Goal: Share content

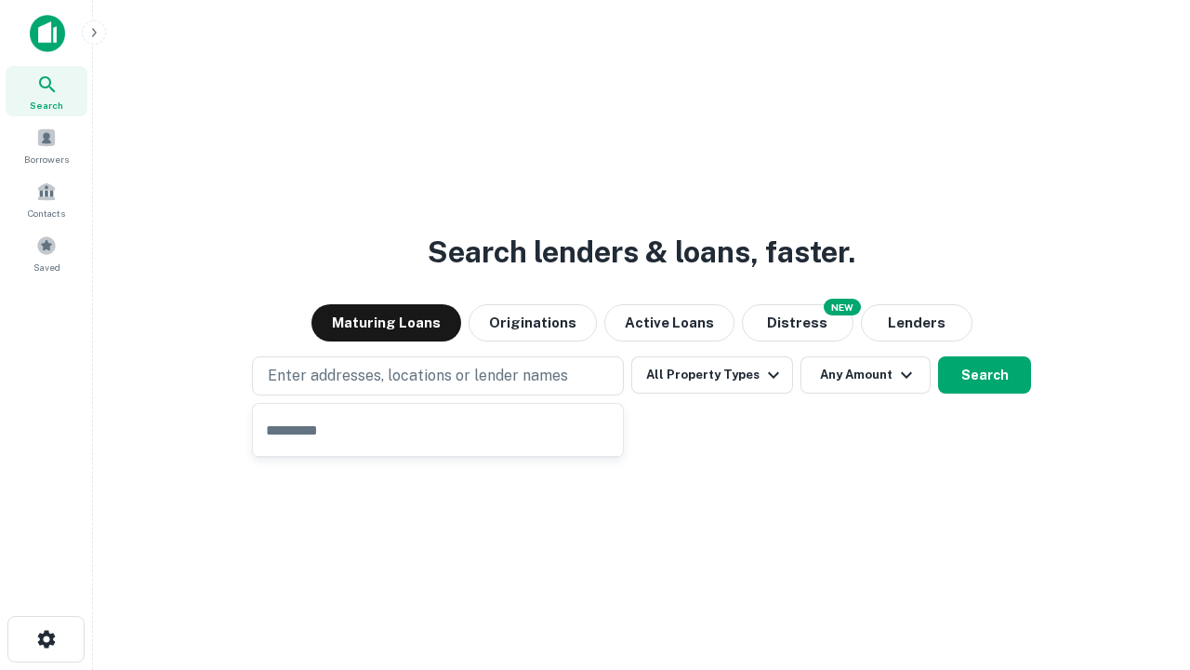
type input "**********"
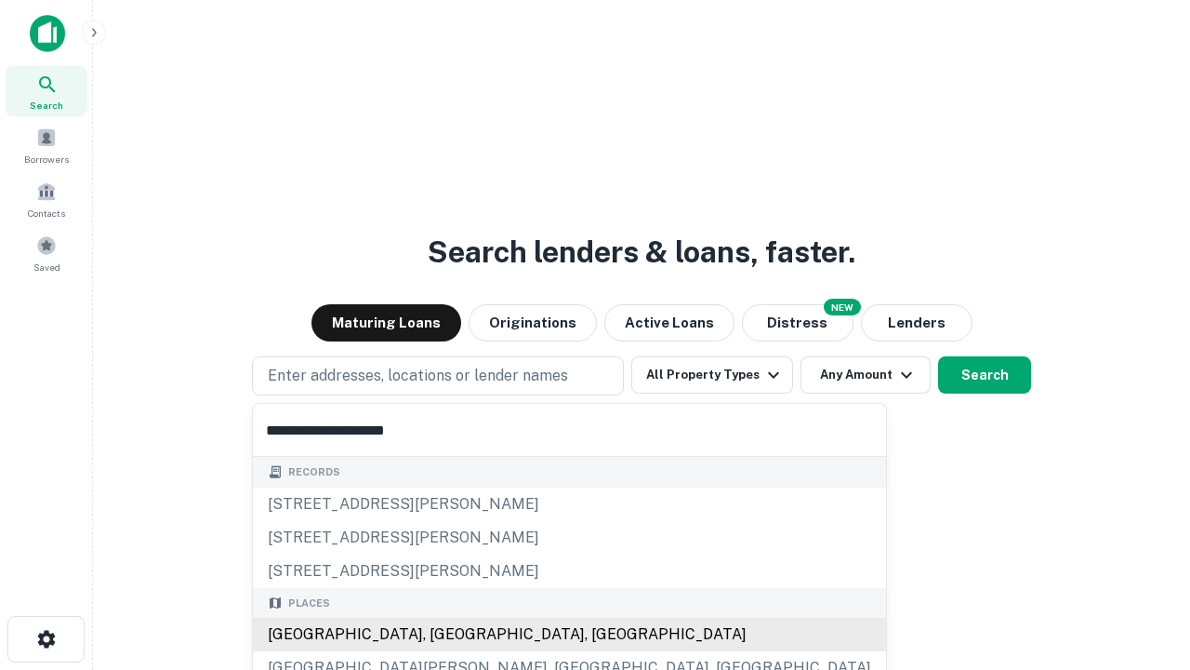
click at [445, 634] on div "Santa Monica, CA, USA" at bounding box center [569, 634] width 633 height 33
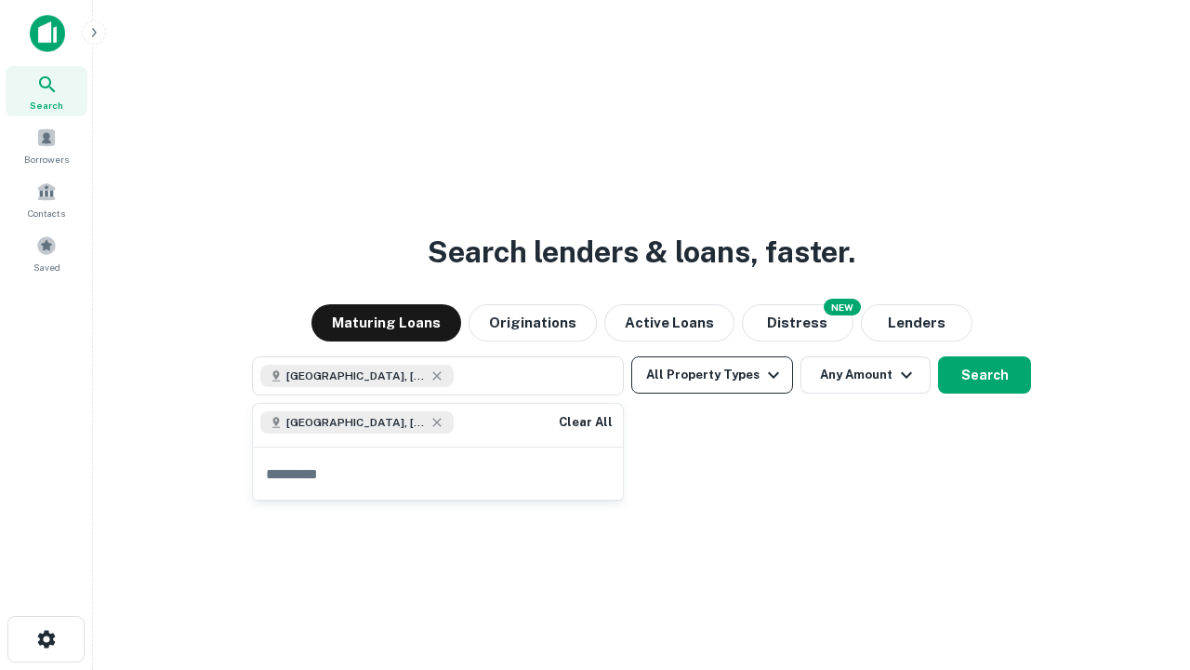
click at [712, 375] on button "All Property Types" at bounding box center [712, 374] width 162 height 37
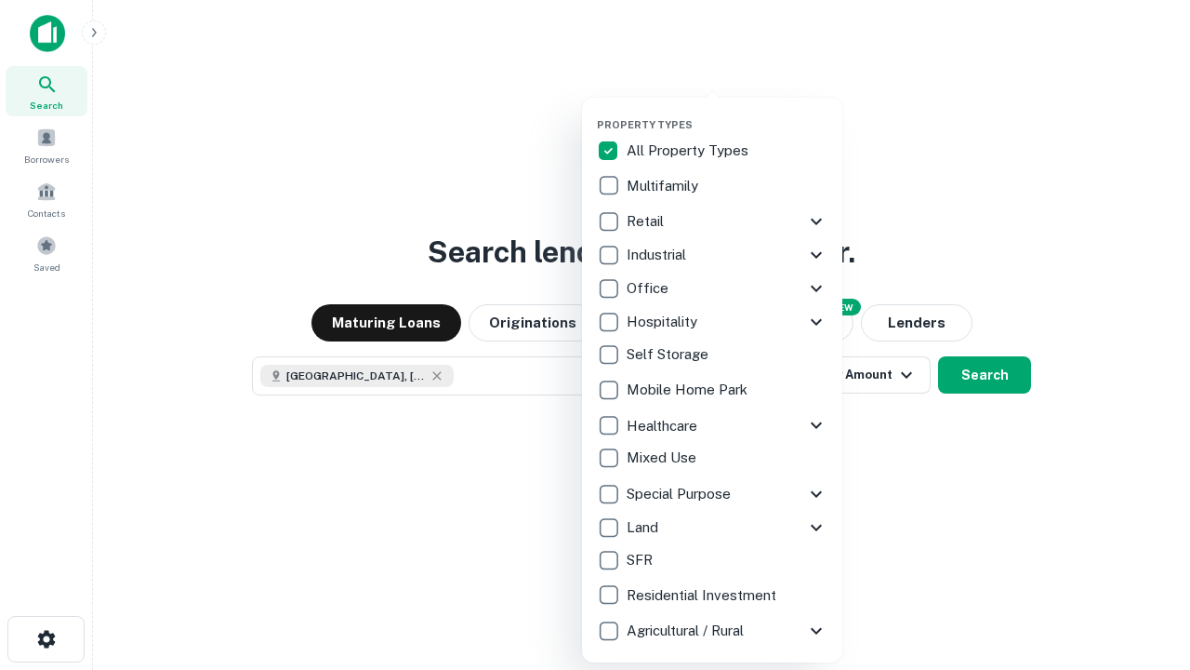
click at [727, 113] on button "button" at bounding box center [727, 113] width 260 height 1
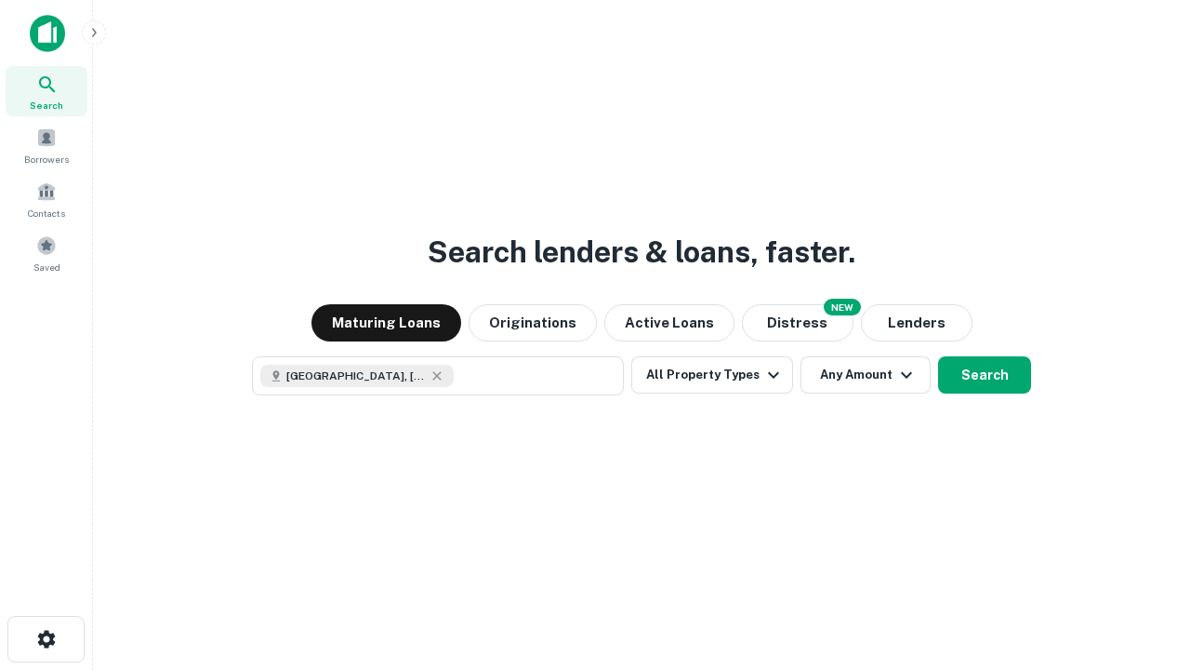
scroll to position [30, 0]
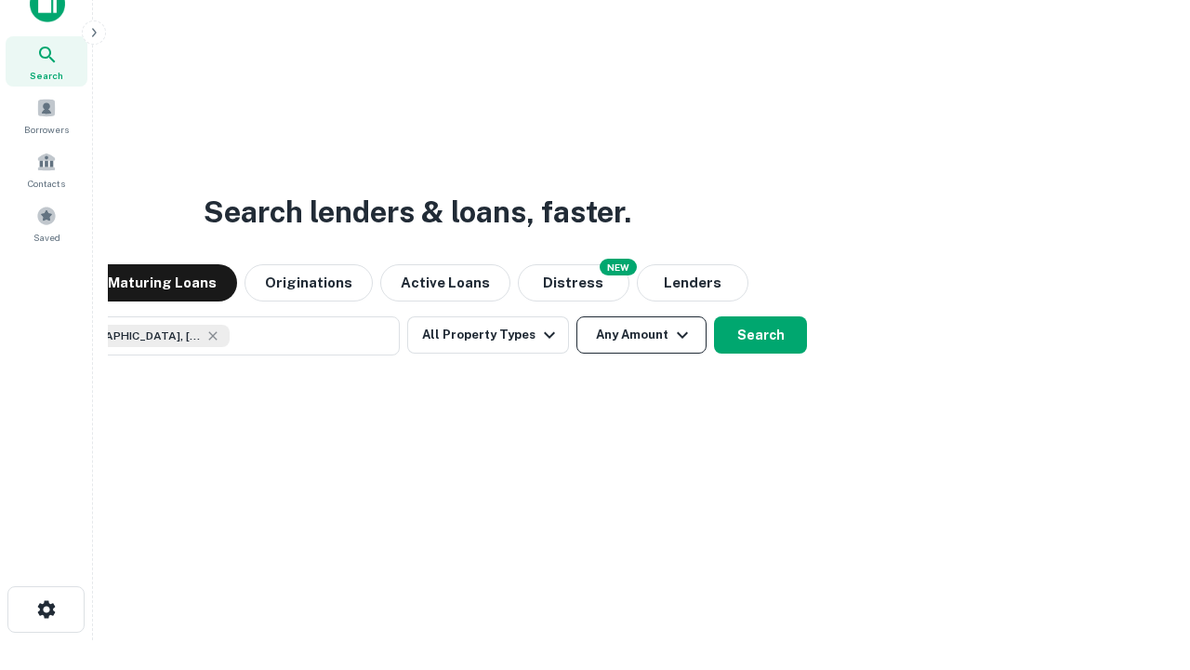
click at [577, 316] on button "Any Amount" at bounding box center [642, 334] width 130 height 37
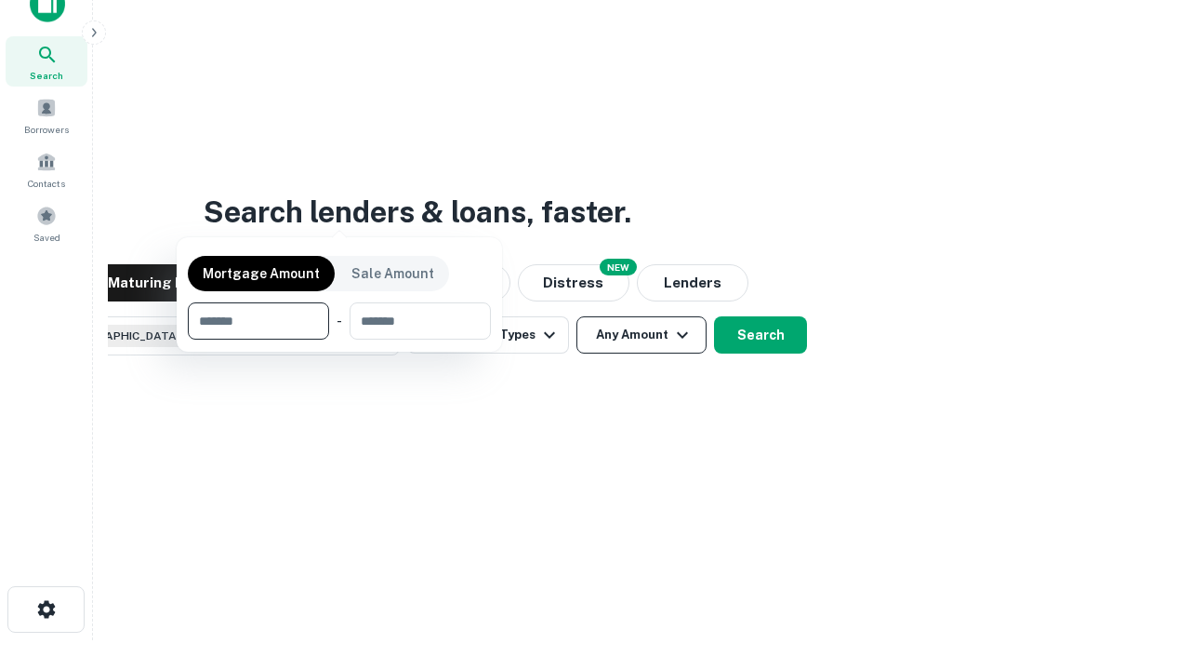
scroll to position [134, 526]
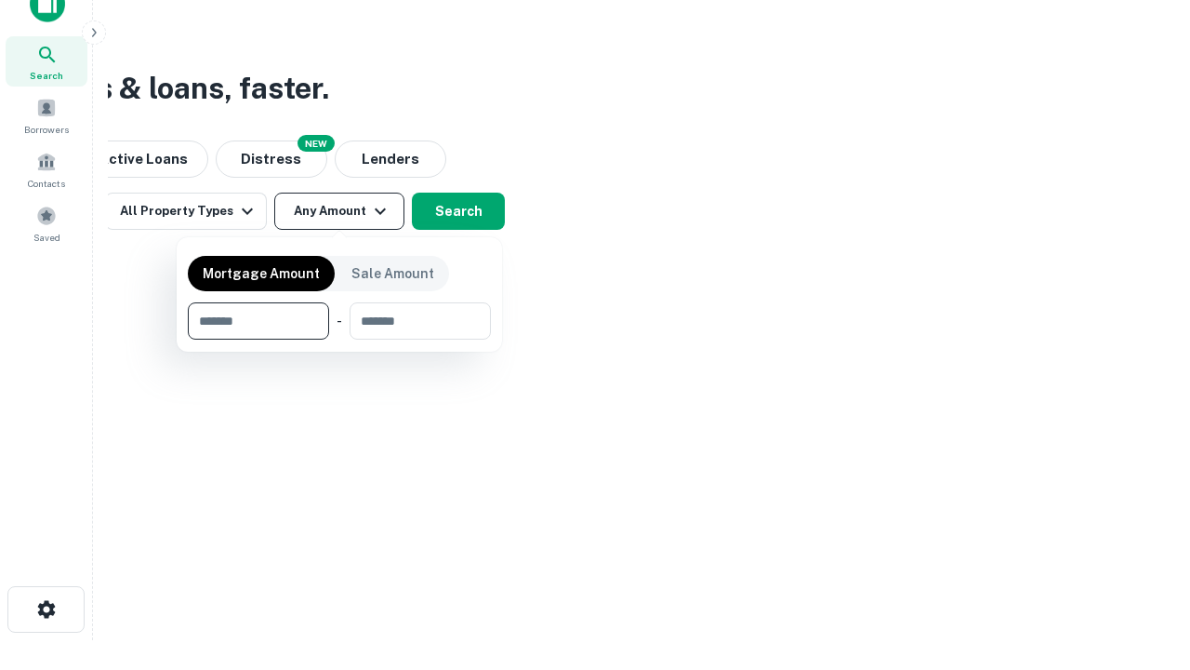
type input "*******"
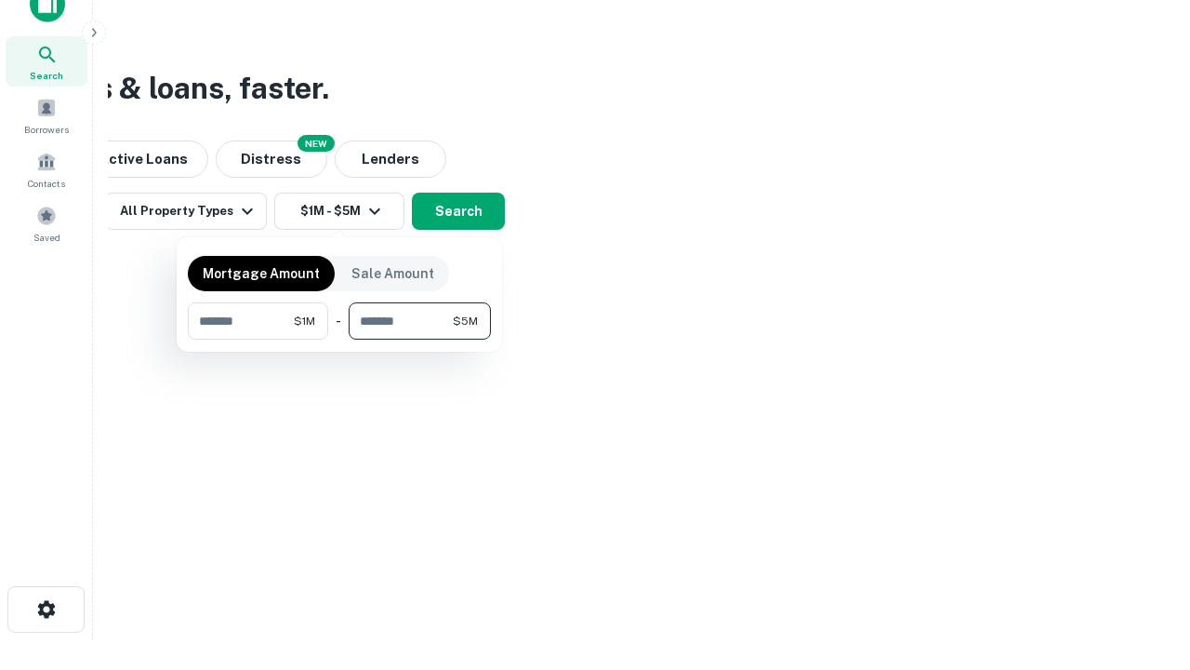
type input "*******"
click at [339, 339] on button "button" at bounding box center [339, 339] width 303 height 1
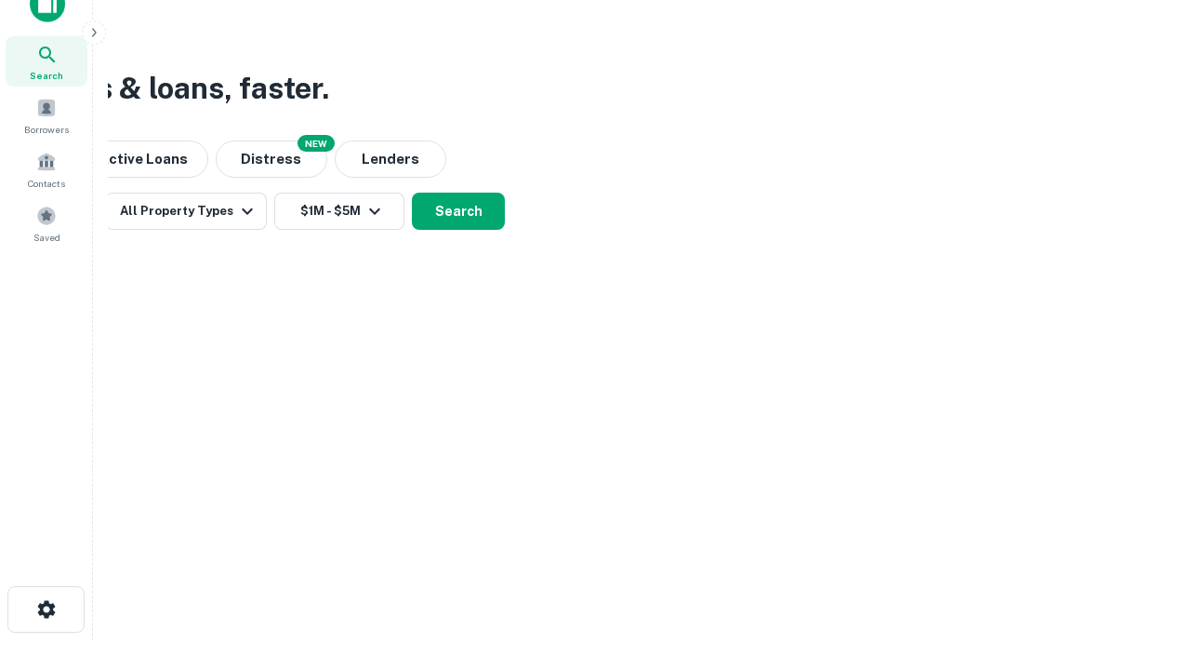
scroll to position [30, 0]
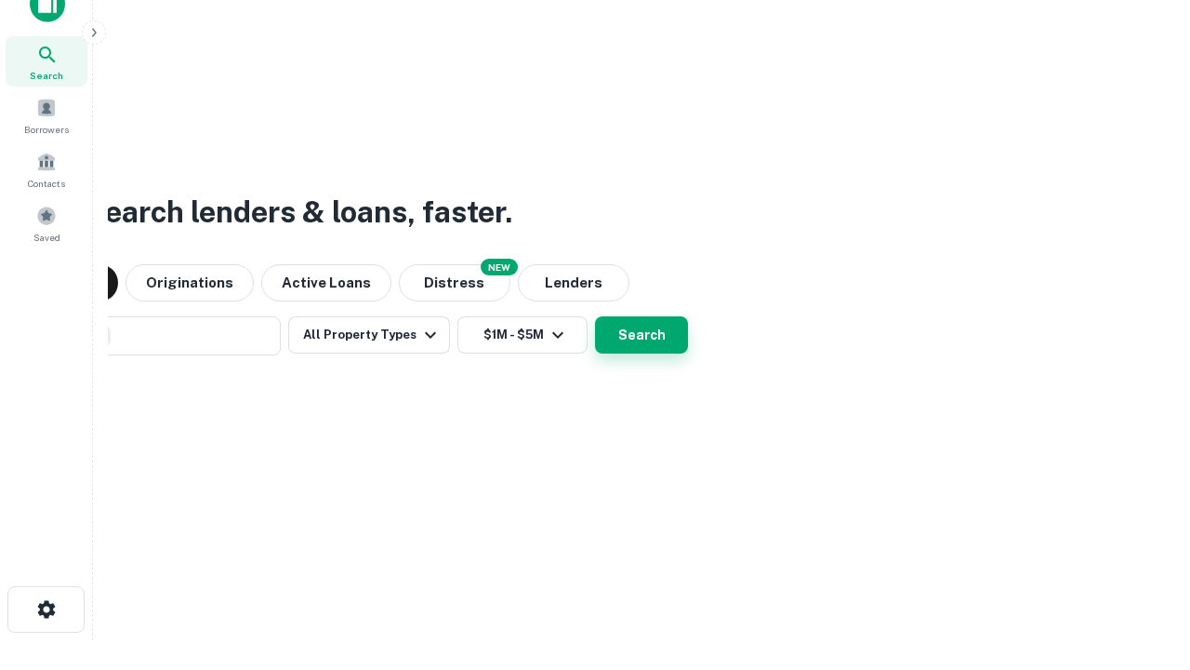
click at [595, 316] on button "Search" at bounding box center [641, 334] width 93 height 37
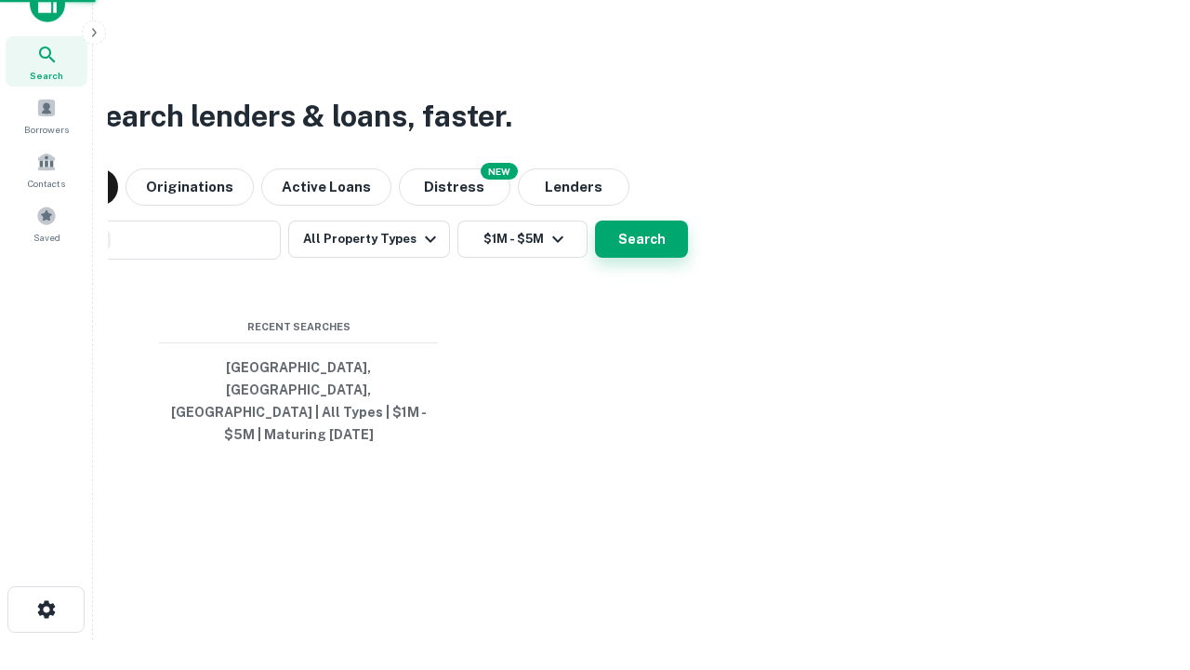
scroll to position [60, 526]
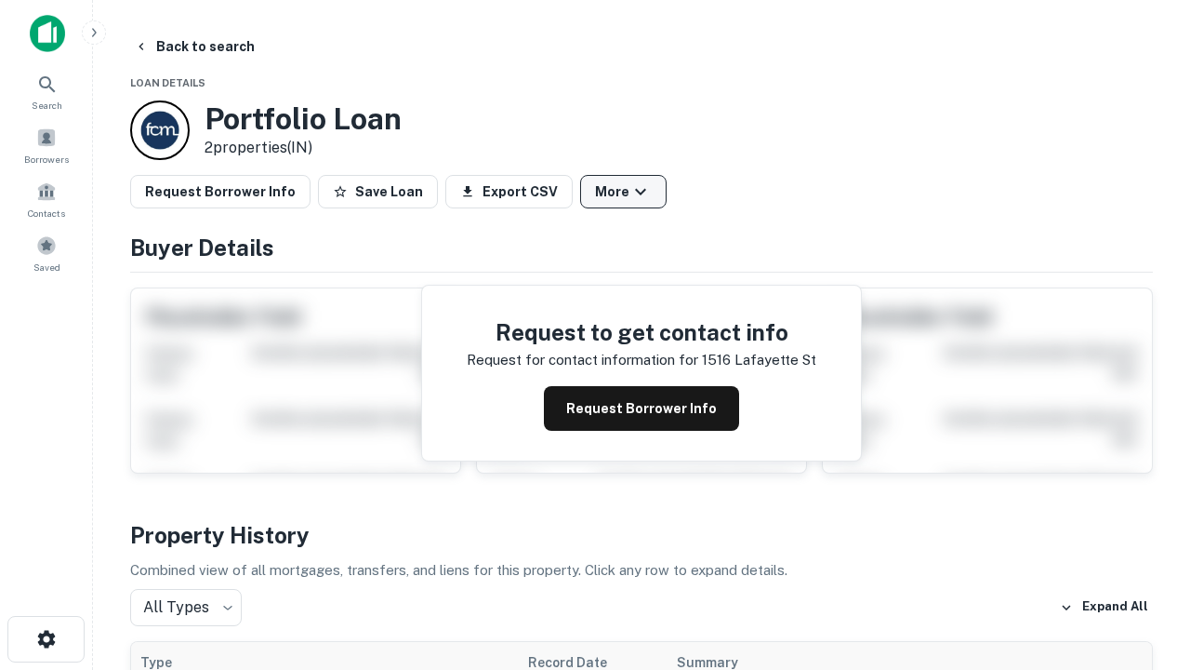
click at [623, 192] on button "More" at bounding box center [623, 191] width 86 height 33
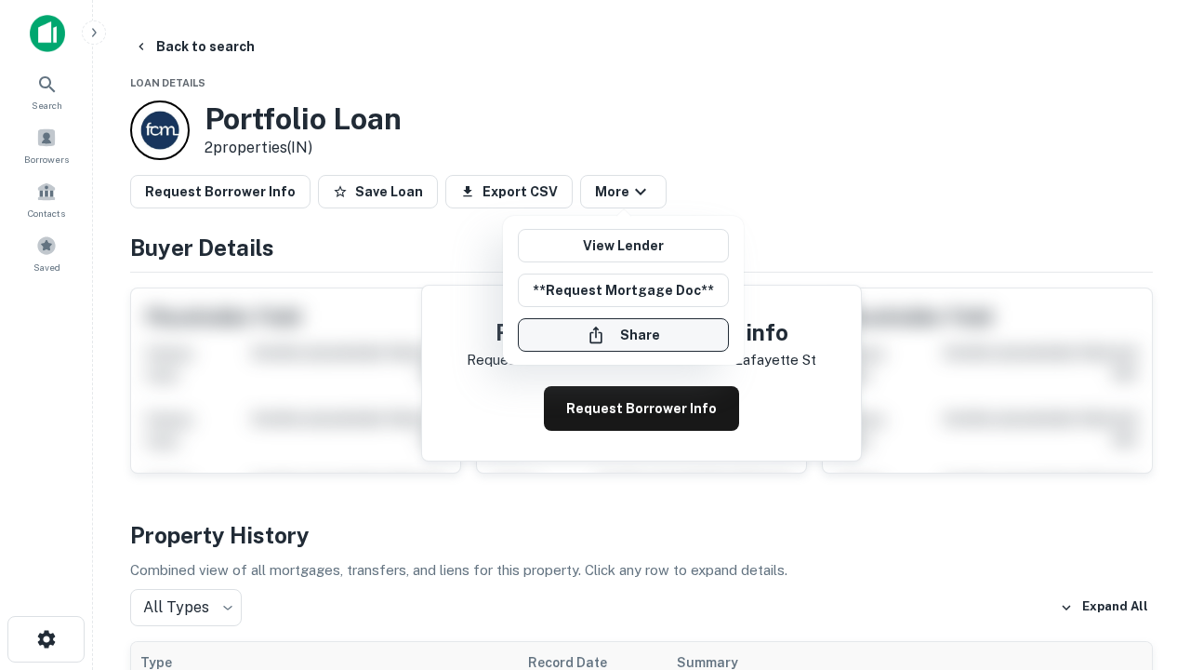
click at [623, 335] on button "Share" at bounding box center [623, 334] width 211 height 33
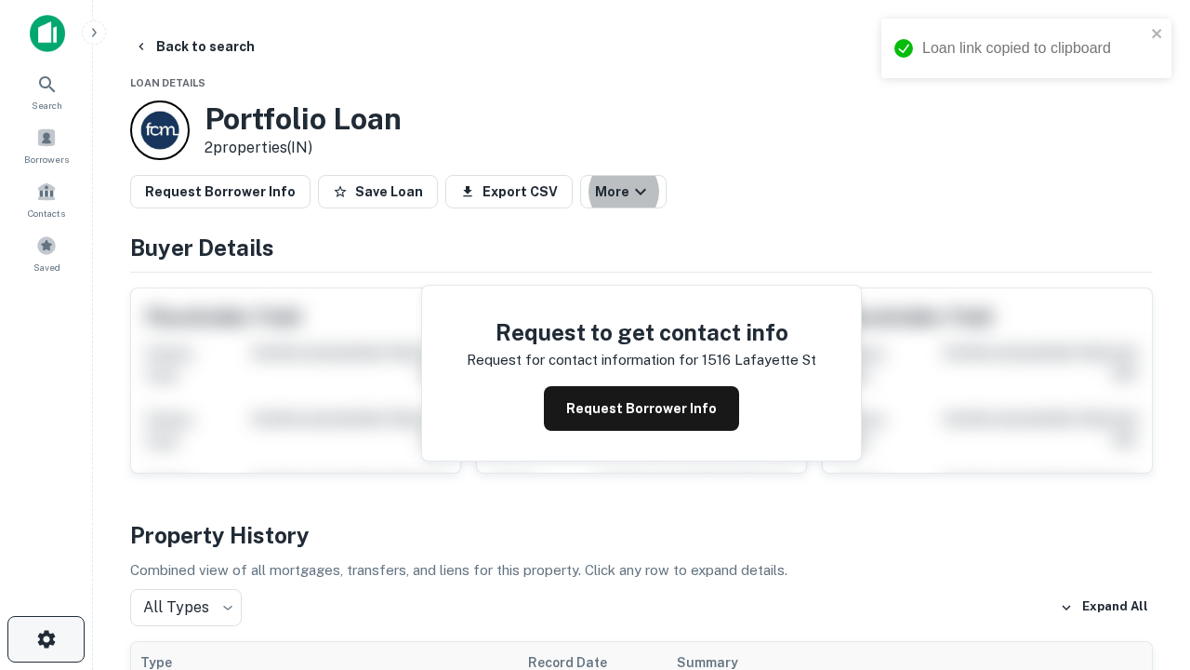
click at [46, 639] on icon "button" at bounding box center [46, 639] width 22 height 22
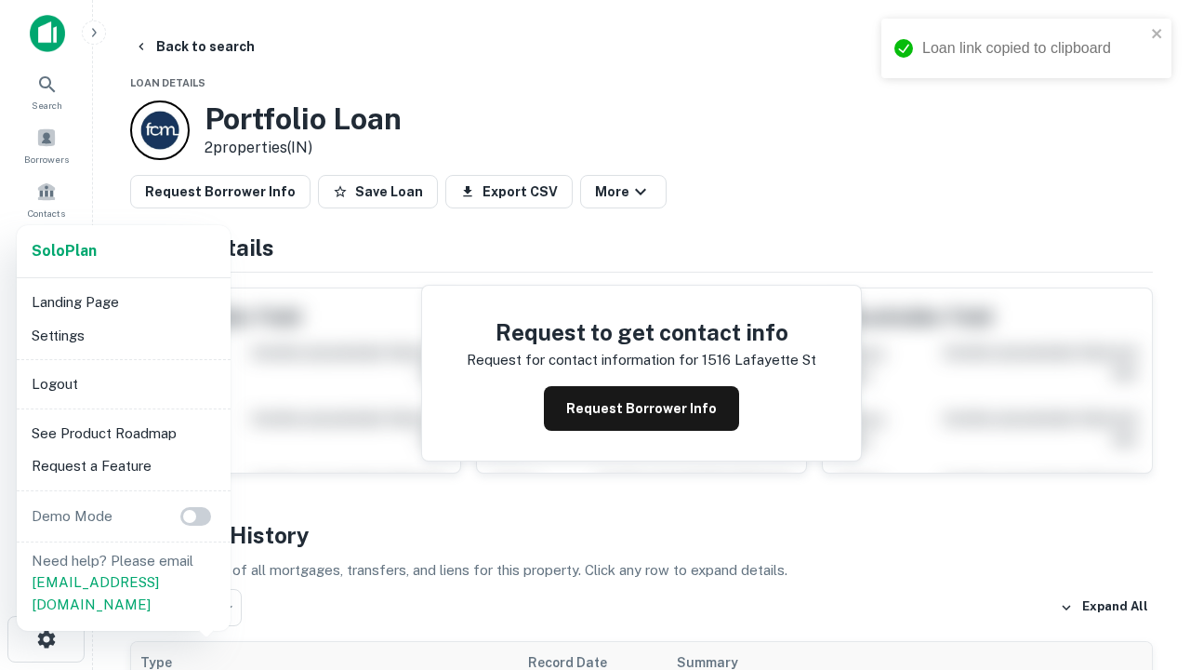
click at [123, 383] on li "Logout" at bounding box center [123, 383] width 199 height 33
